Goal: Information Seeking & Learning: Learn about a topic

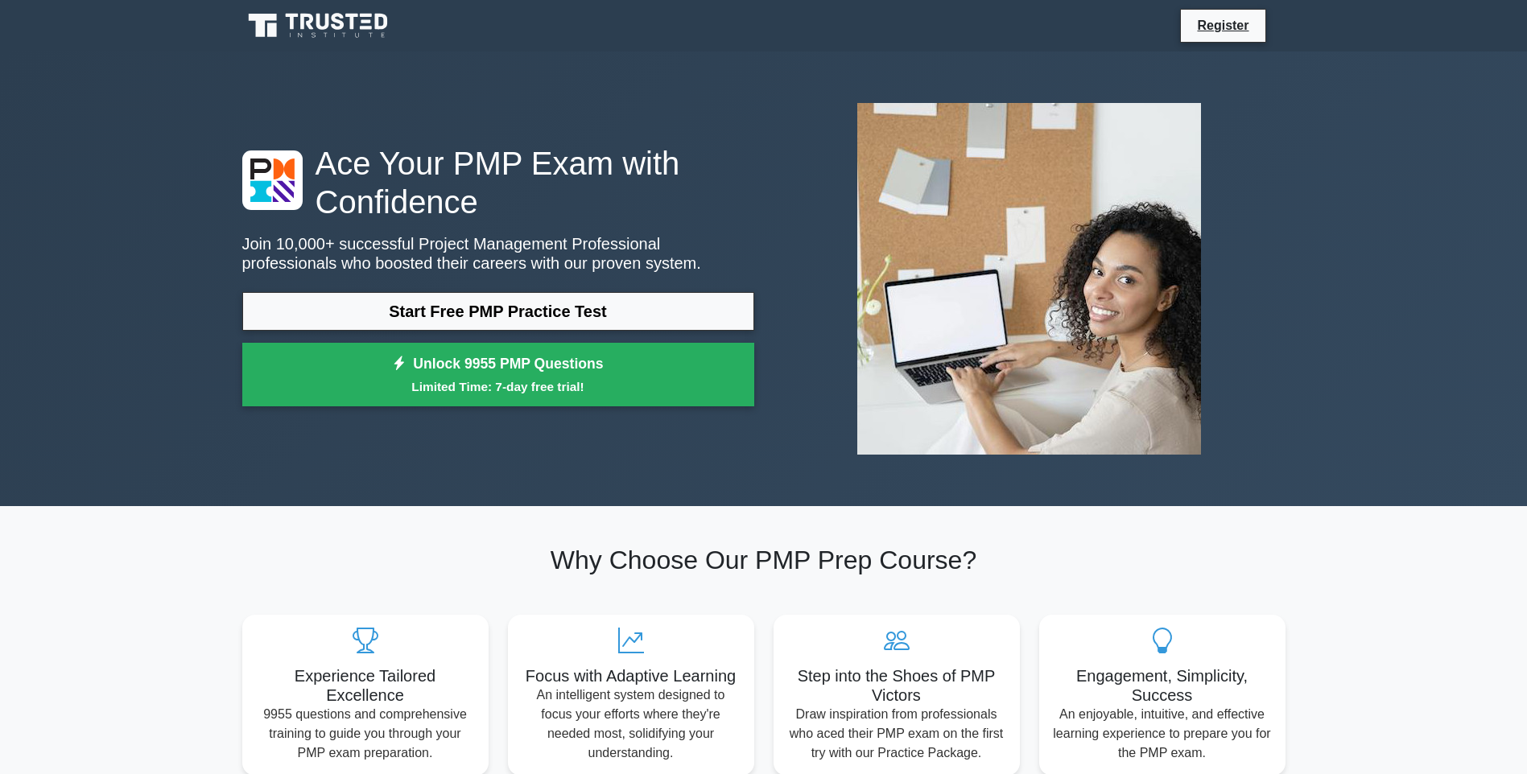
click at [514, 307] on link "Start Free PMP Practice Test" at bounding box center [498, 311] width 512 height 39
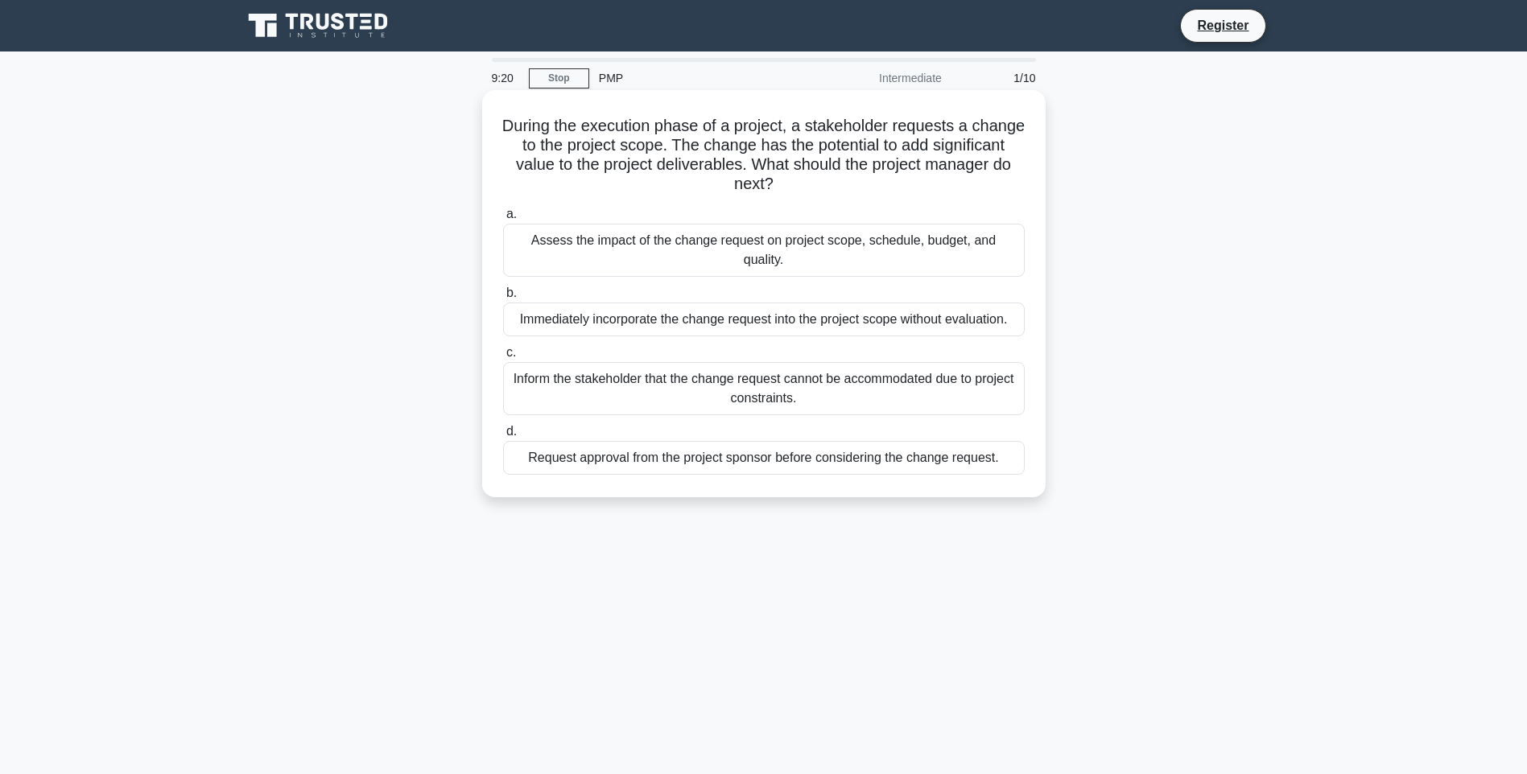
click at [699, 441] on div "Request approval from the project sponsor before considering the change request." at bounding box center [764, 458] width 522 height 34
click at [503, 437] on input "d. Request approval from the project sponsor before considering the change requ…" at bounding box center [503, 432] width 0 height 10
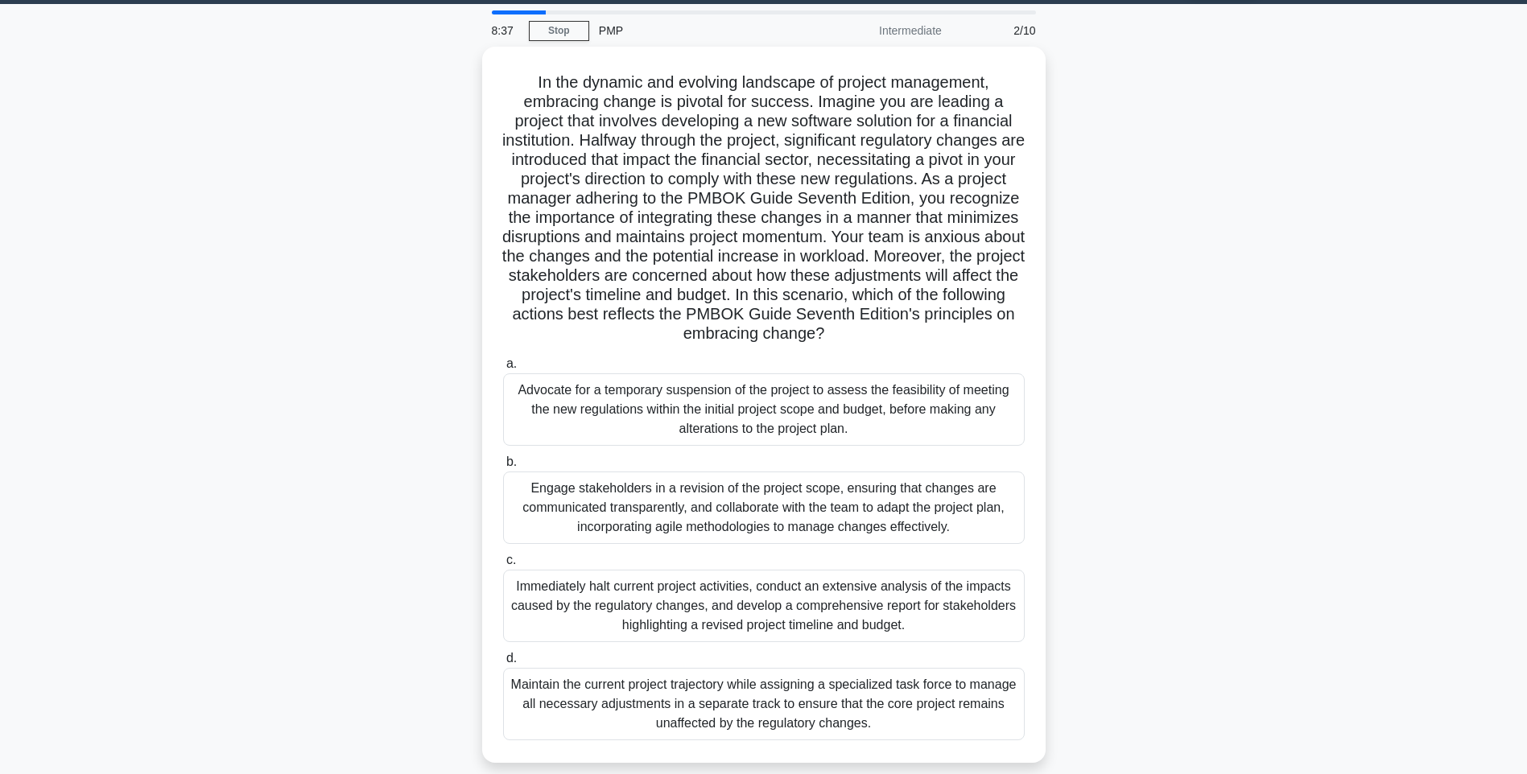
scroll to position [95, 0]
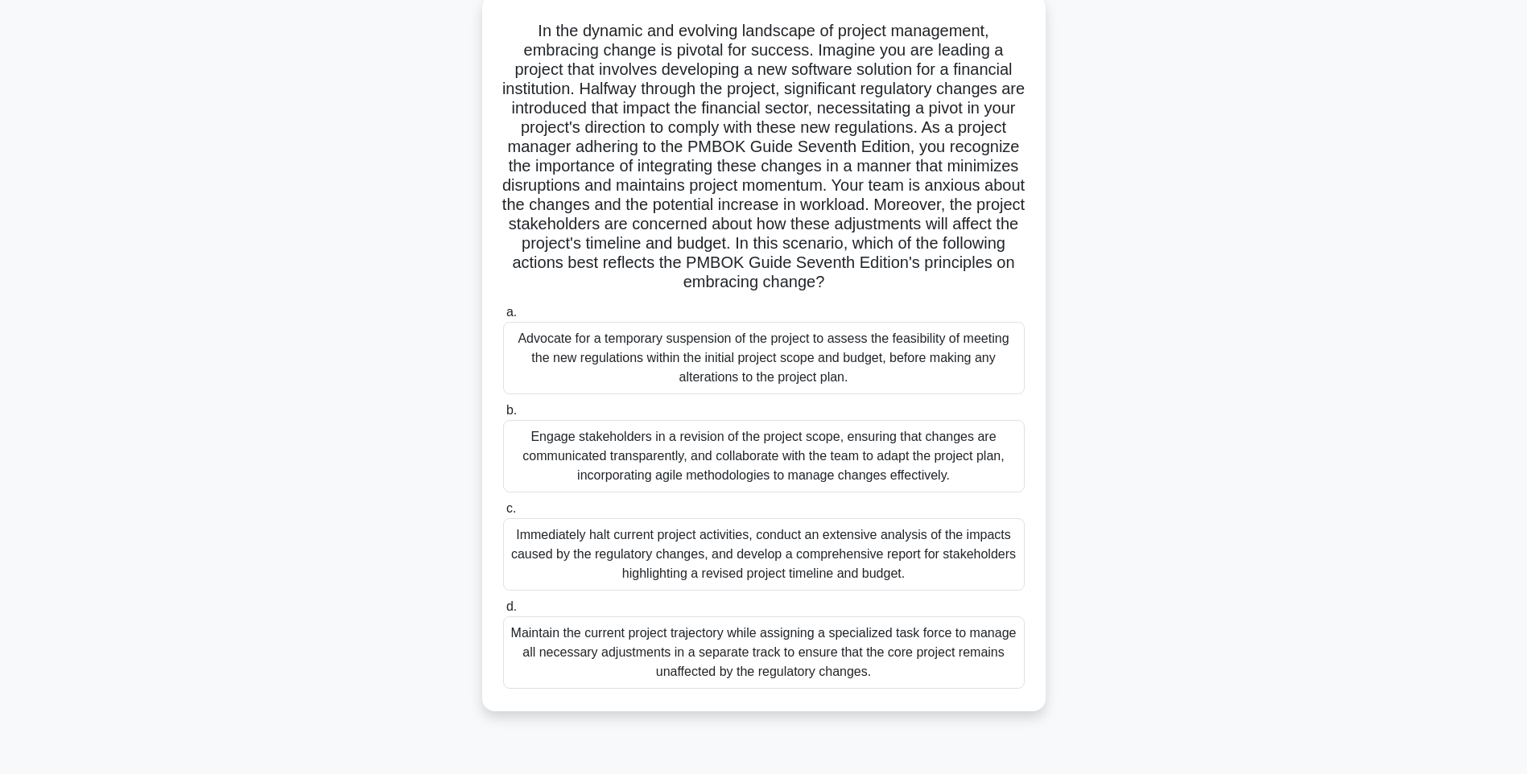
click at [647, 466] on div "Engage stakeholders in a revision of the project scope, ensuring that changes a…" at bounding box center [764, 456] width 522 height 72
click at [503, 416] on input "b. Engage stakeholders in a revision of the project scope, ensuring that change…" at bounding box center [503, 411] width 0 height 10
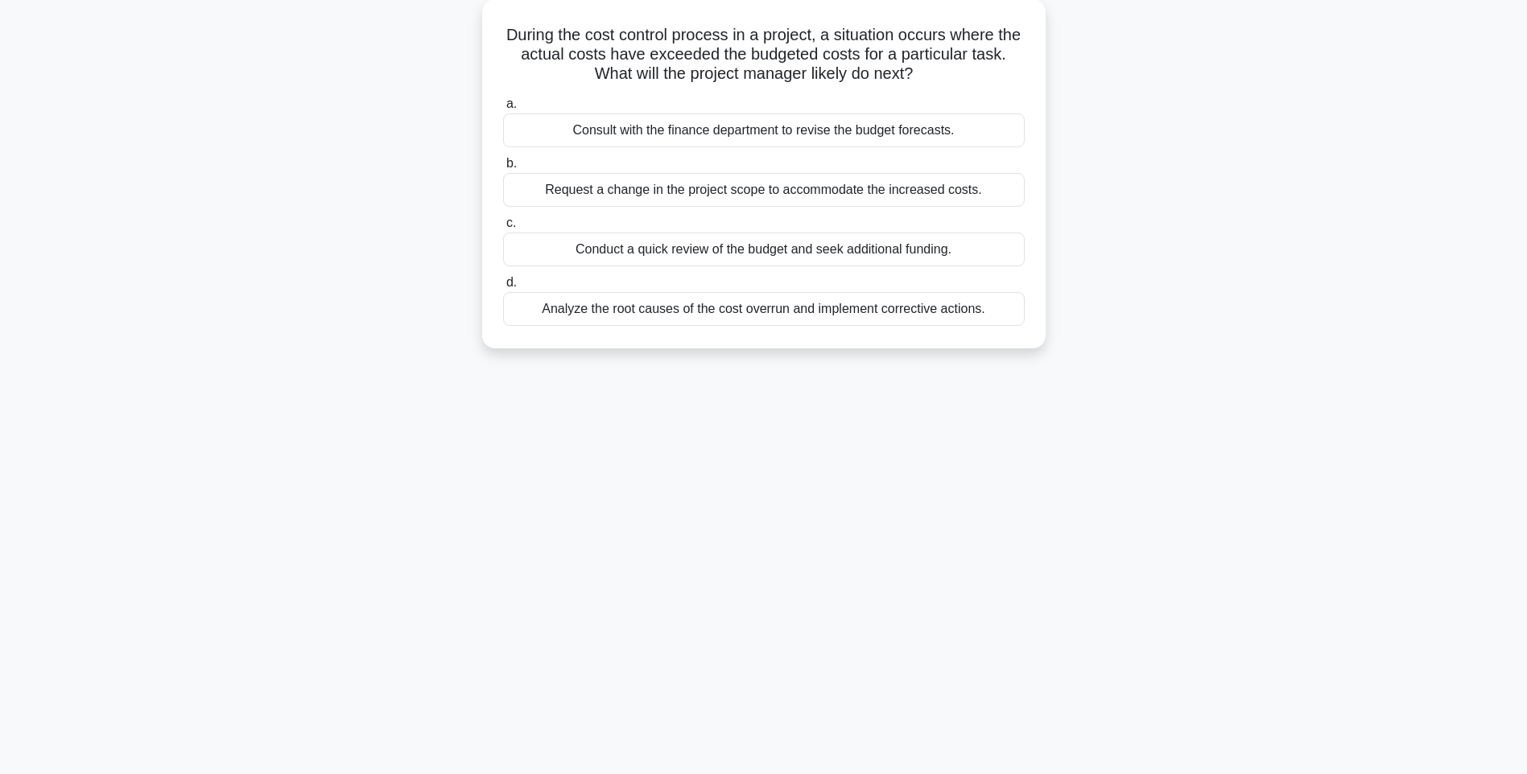
scroll to position [0, 0]
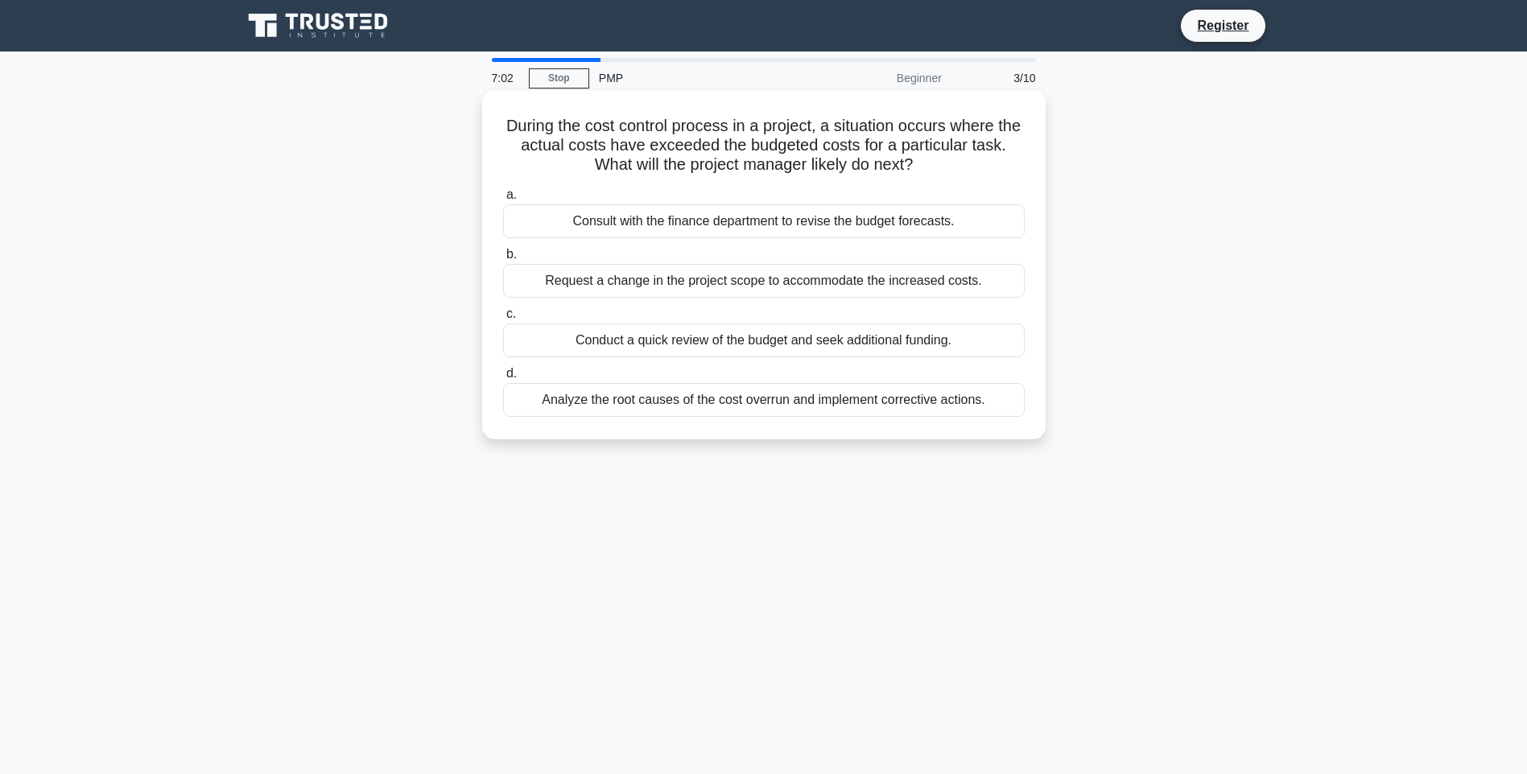
click at [623, 404] on div "Analyze the root causes of the cost overrun and implement corrective actions." at bounding box center [764, 400] width 522 height 34
click at [503, 379] on input "d. Analyze the root causes of the cost overrun and implement corrective actions." at bounding box center [503, 374] width 0 height 10
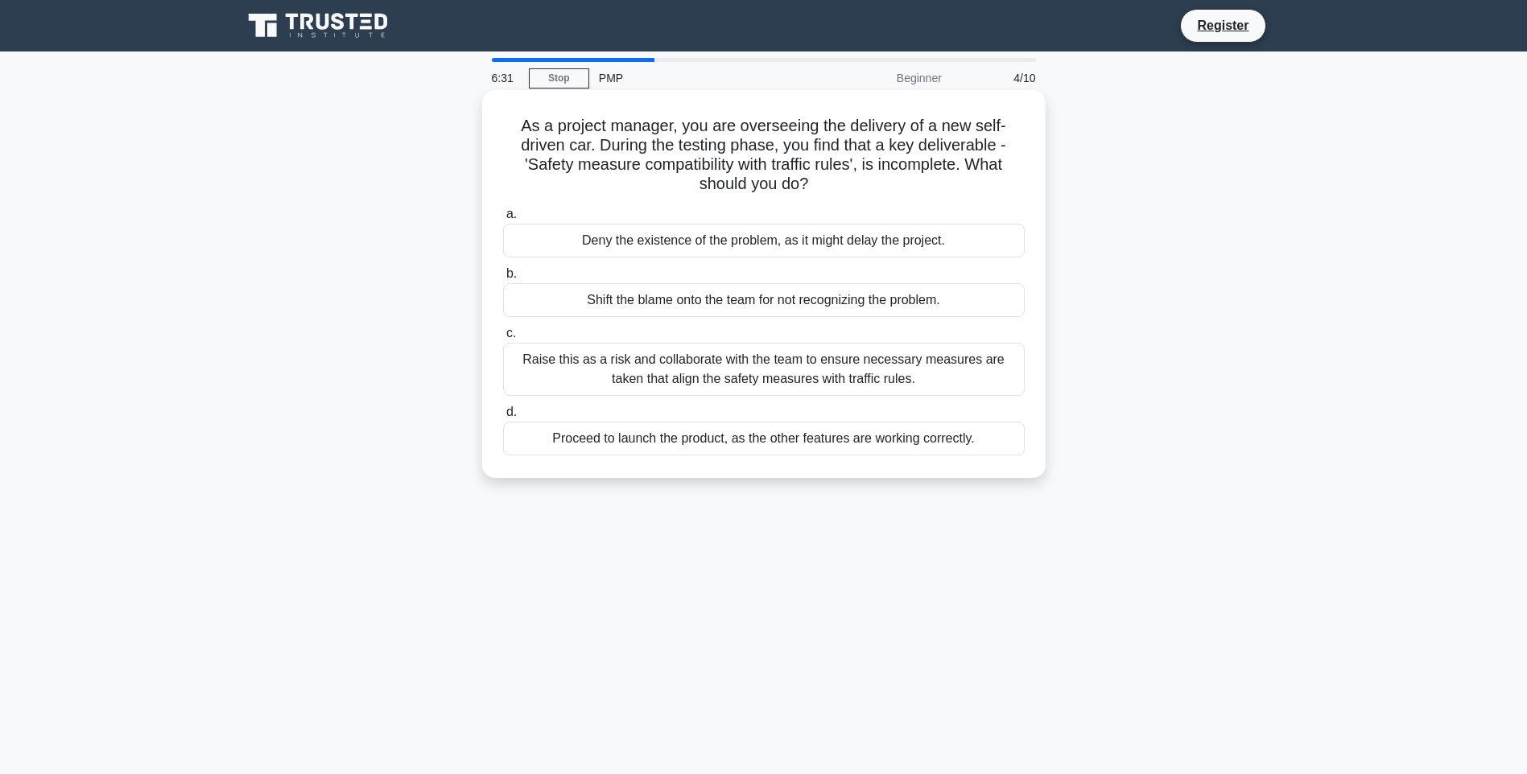
click at [738, 370] on div "Raise this as a risk and collaborate with the team to ensure necessary measures…" at bounding box center [764, 369] width 522 height 53
click at [503, 339] on input "c. Raise this as a risk and collaborate with the team to ensure necessary measu…" at bounding box center [503, 333] width 0 height 10
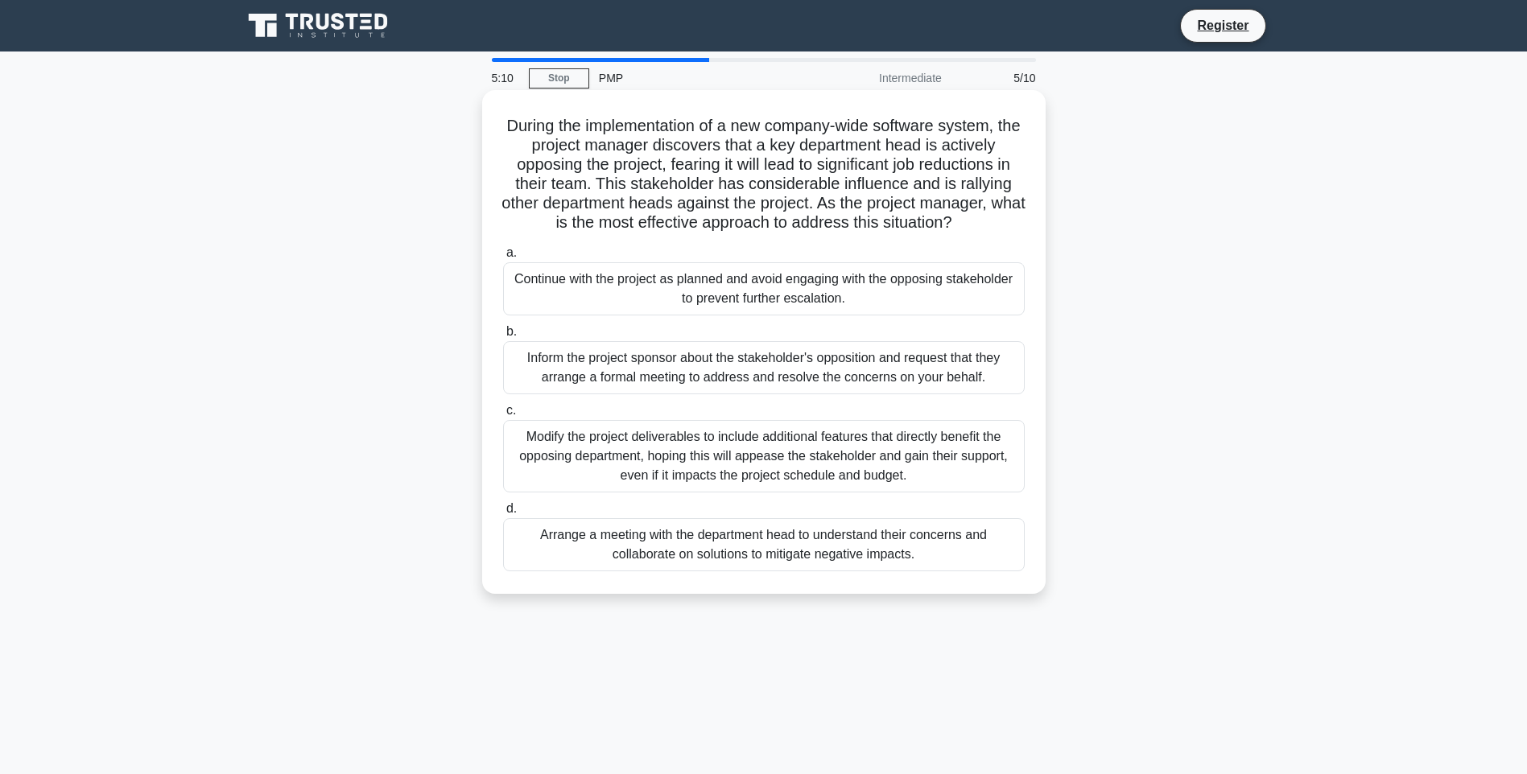
click at [802, 550] on div "Arrange a meeting with the department head to understand their concerns and col…" at bounding box center [764, 544] width 522 height 53
click at [503, 514] on input "d. Arrange a meeting with the department head to understand their concerns and …" at bounding box center [503, 509] width 0 height 10
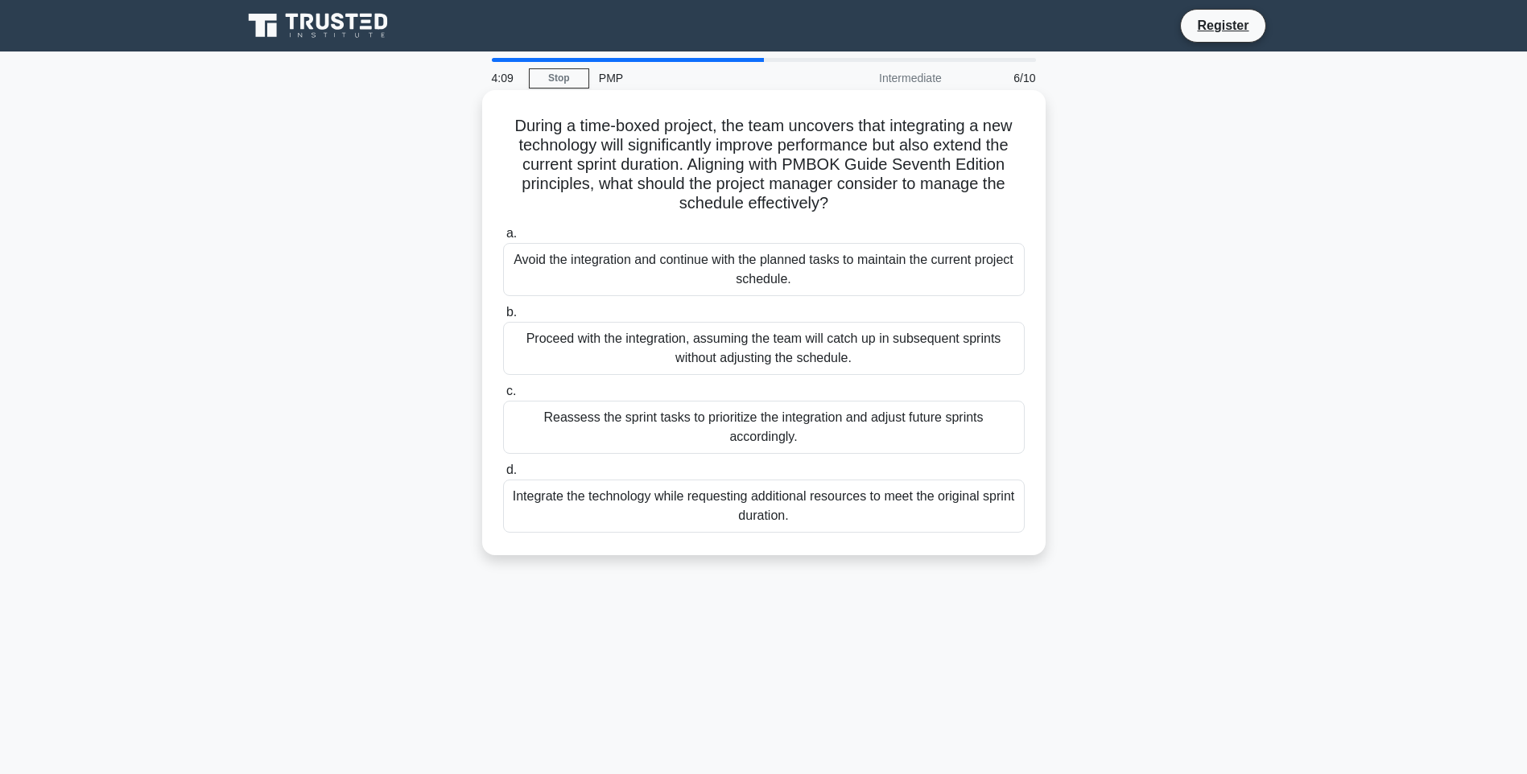
click at [717, 413] on div "Reassess the sprint tasks to prioritize the integration and adjust future sprin…" at bounding box center [764, 427] width 522 height 53
click at [503, 397] on input "c. Reassess the sprint tasks to prioritize the integration and adjust future sp…" at bounding box center [503, 391] width 0 height 10
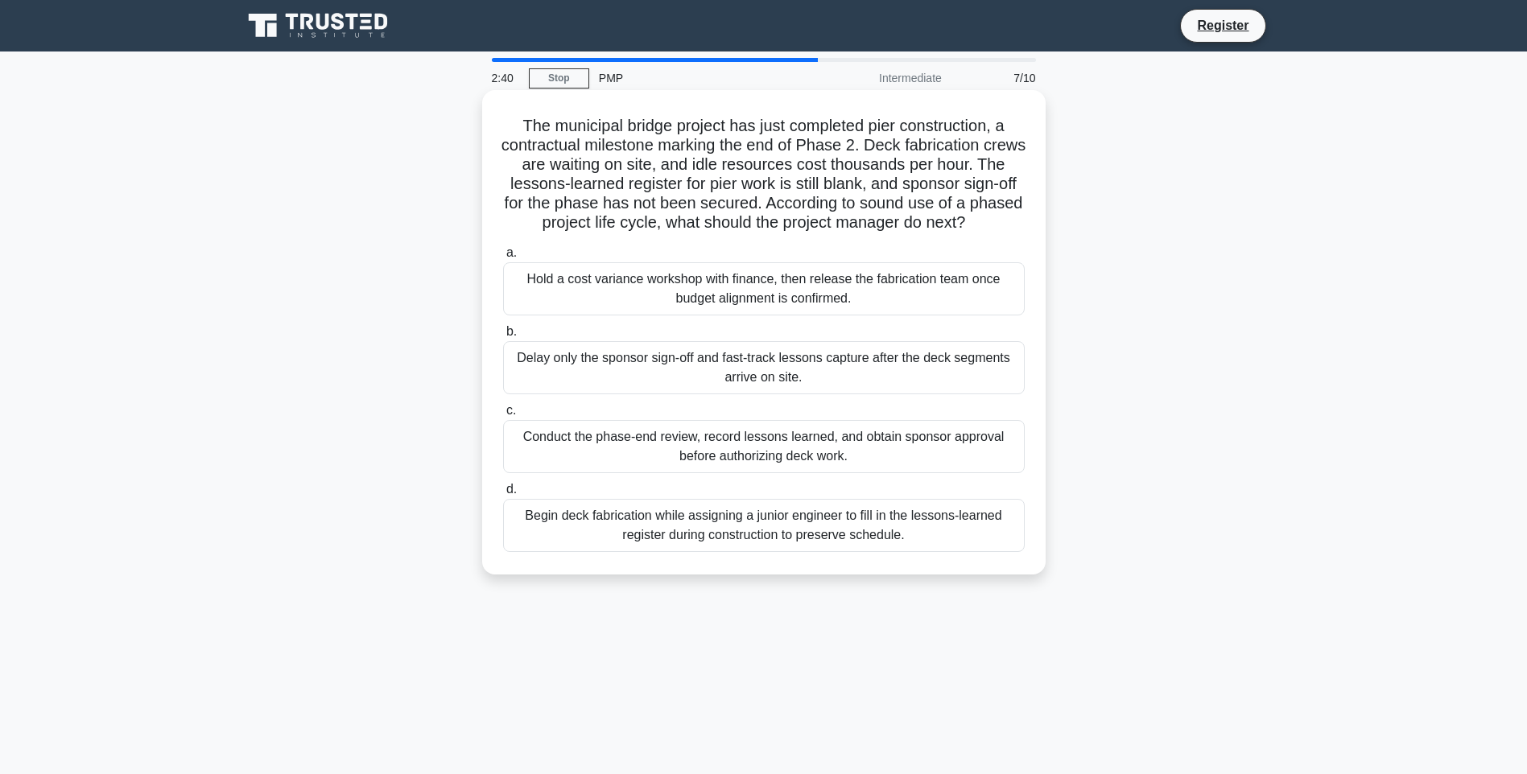
click at [895, 473] on div "Conduct the phase-end review, record lessons learned, and obtain sponsor approv…" at bounding box center [764, 446] width 522 height 53
click at [503, 416] on input "c. Conduct the phase-end review, record lessons learned, and obtain sponsor app…" at bounding box center [503, 411] width 0 height 10
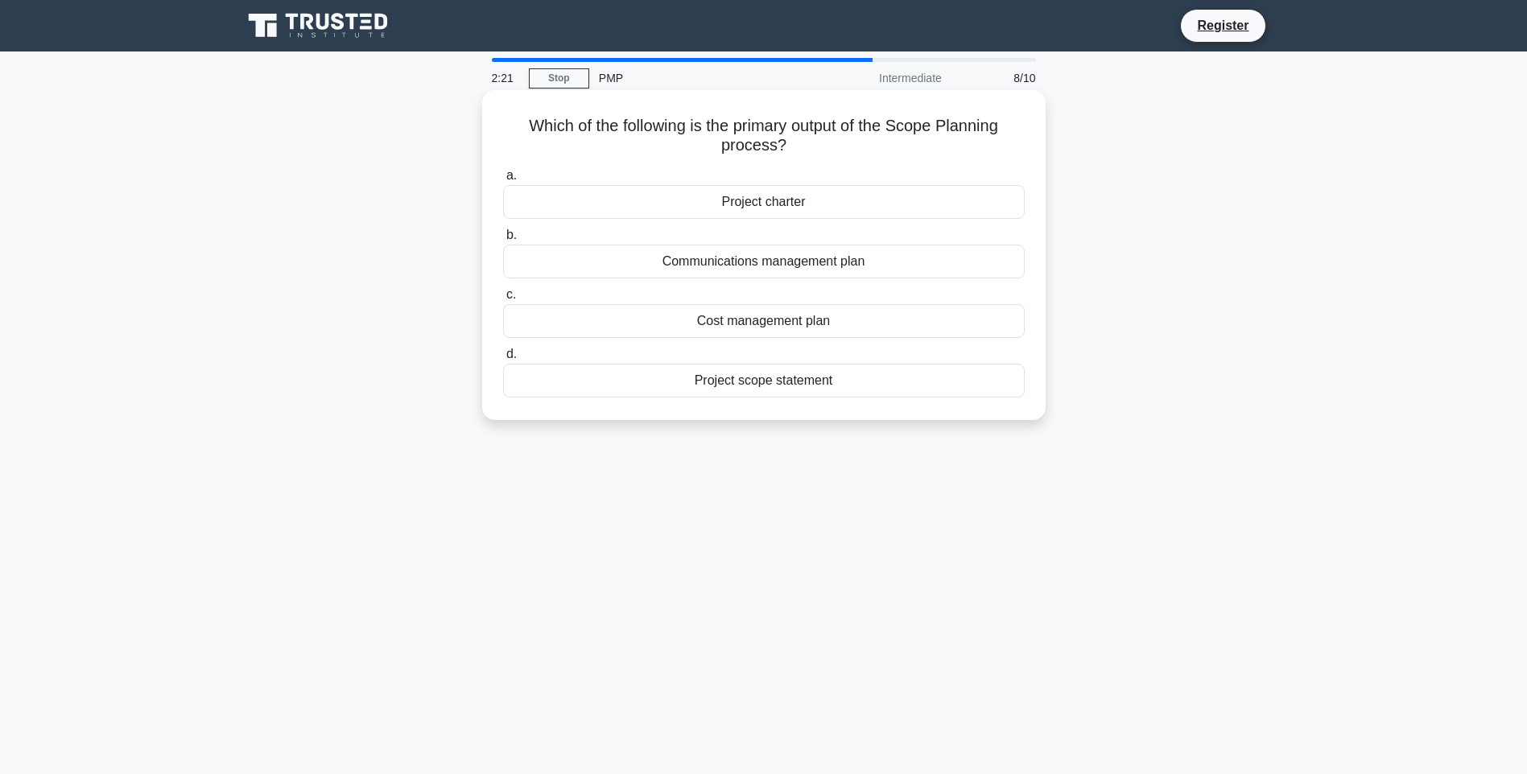
click at [824, 382] on div "Project scope statement" at bounding box center [764, 381] width 522 height 34
click at [503, 360] on input "d. Project scope statement" at bounding box center [503, 354] width 0 height 10
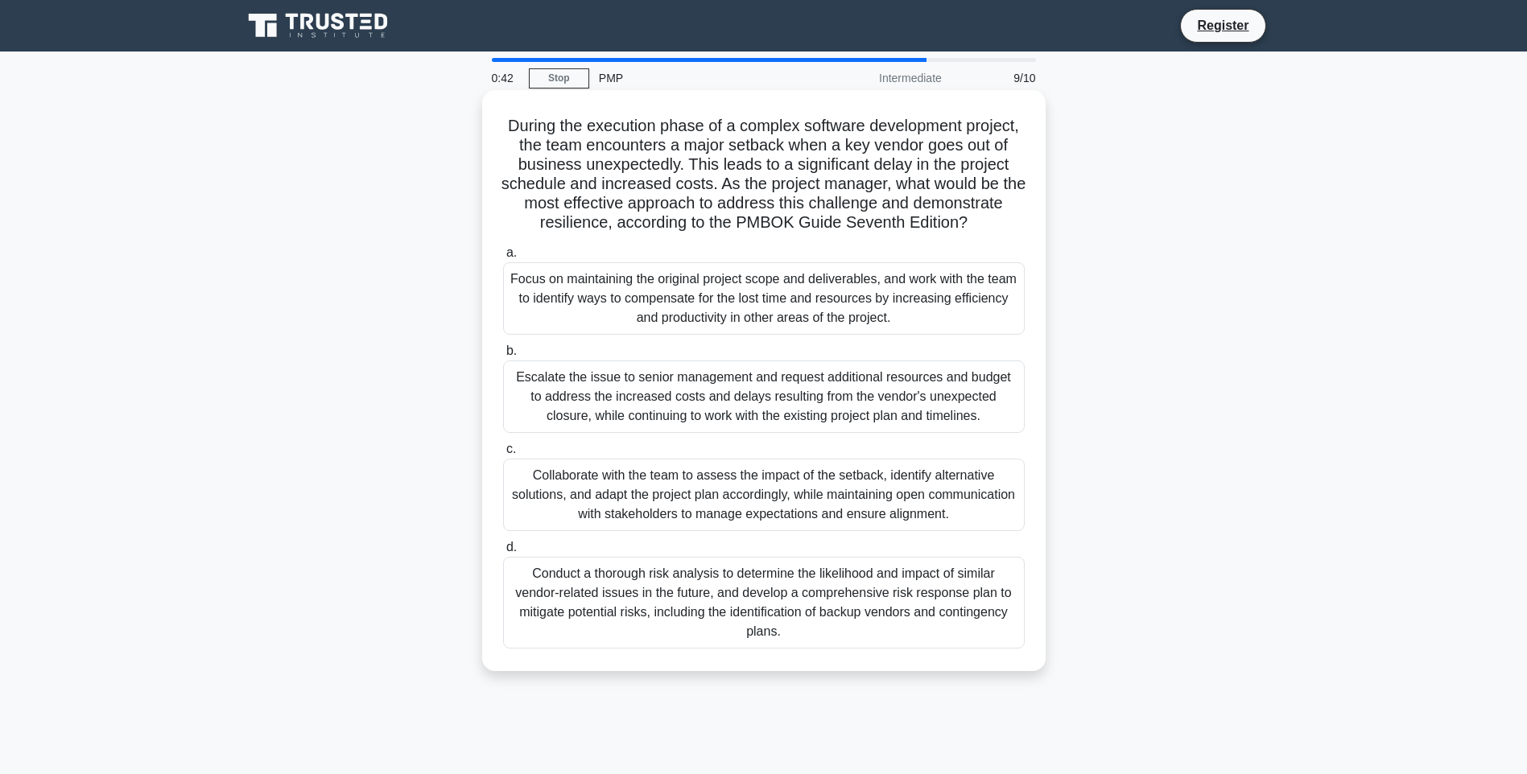
click at [976, 509] on div "Collaborate with the team to assess the impact of the setback, identify alterna…" at bounding box center [764, 495] width 522 height 72
click at [503, 455] on input "c. Collaborate with the team to assess the impact of the setback, identify alte…" at bounding box center [503, 449] width 0 height 10
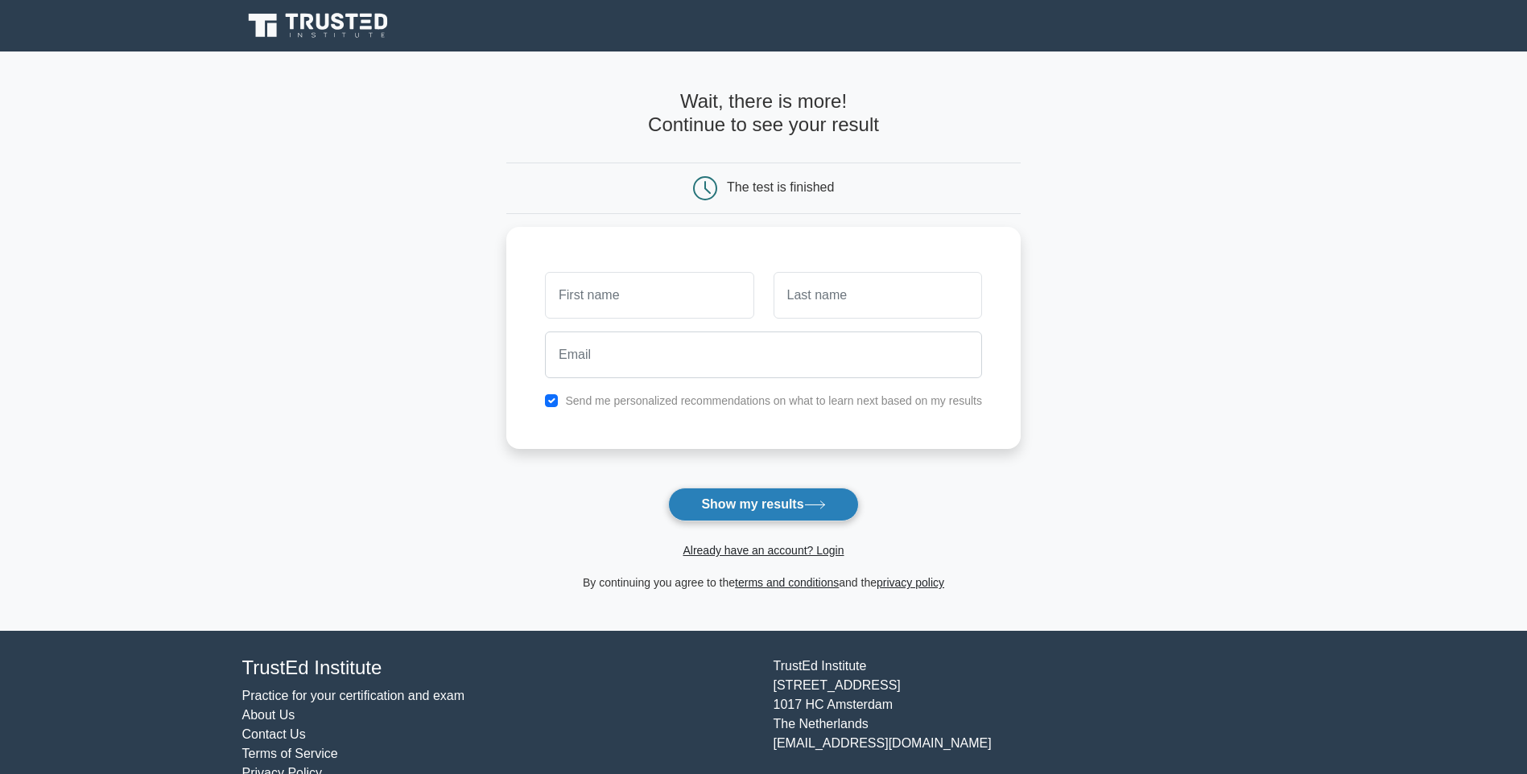
click at [783, 513] on button "Show my results" at bounding box center [763, 505] width 190 height 34
click at [656, 262] on div at bounding box center [649, 292] width 228 height 60
click at [649, 295] on input "text" at bounding box center [649, 291] width 208 height 47
type input "kum"
type input "yet"
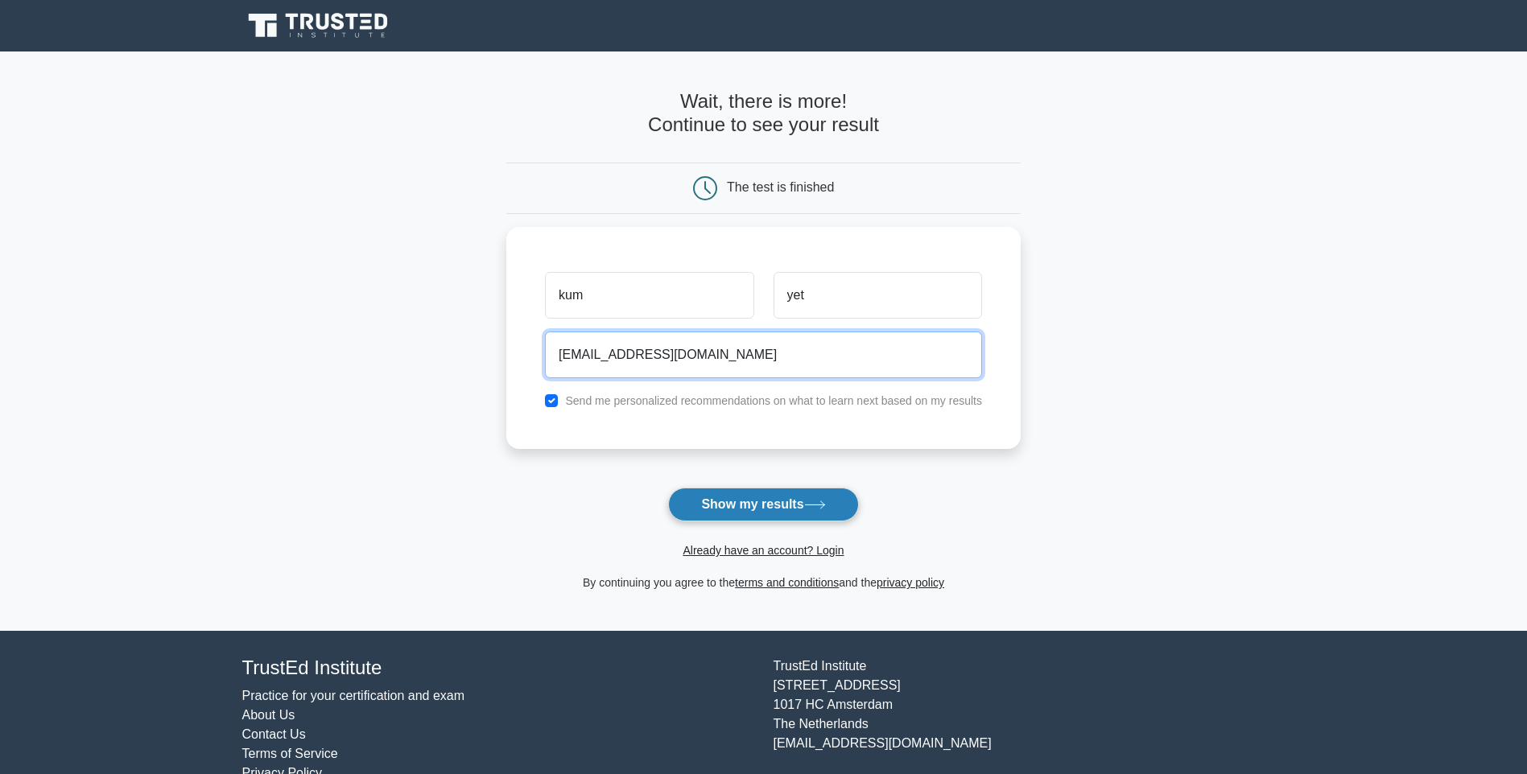
type input "[EMAIL_ADDRESS][DOMAIN_NAME]"
click at [790, 509] on button "Show my results" at bounding box center [763, 505] width 190 height 34
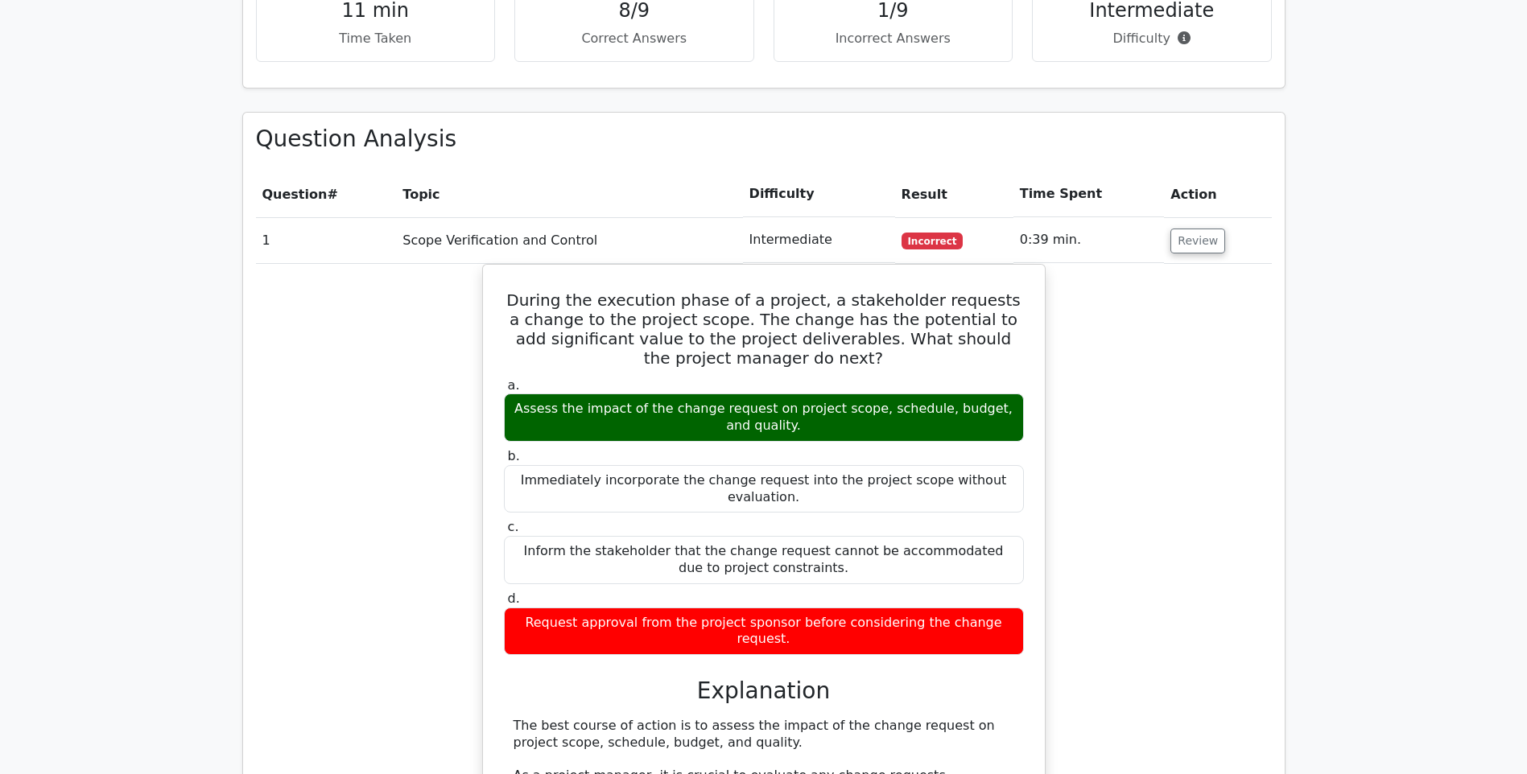
scroll to position [1288, 0]
